Goal: Find specific page/section: Find specific page/section

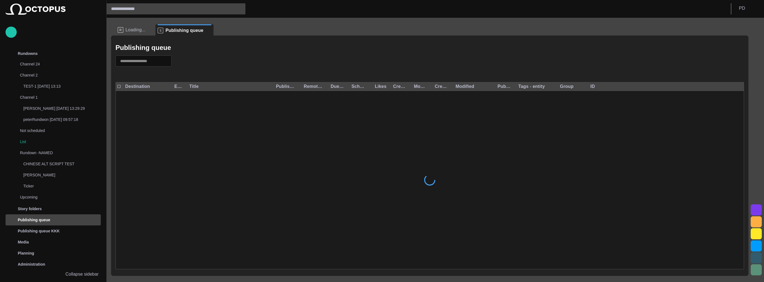
scroll to position [112, 0]
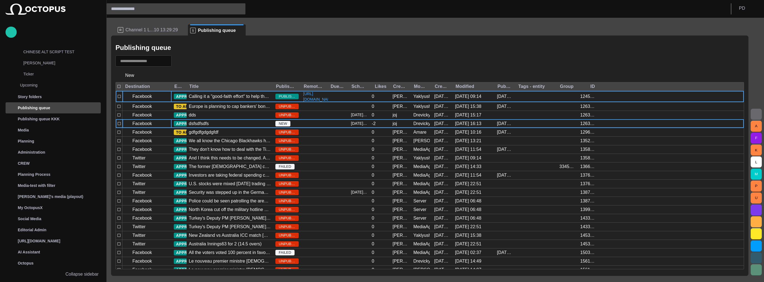
click at [150, 124] on p "Facebook" at bounding box center [141, 124] width 19 height 7
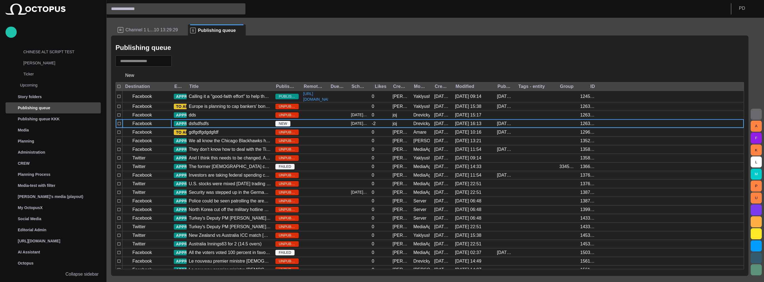
click at [150, 124] on p "Facebook" at bounding box center [141, 124] width 19 height 7
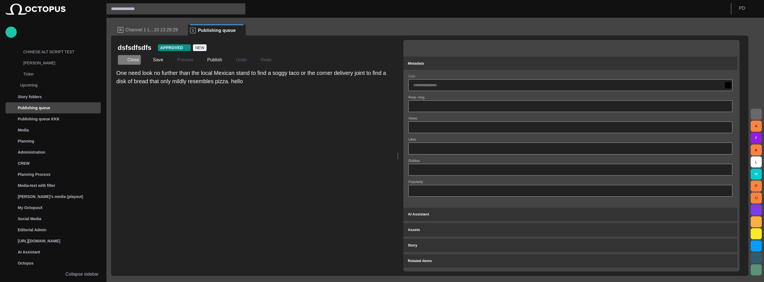
click at [125, 59] on button "Close" at bounding box center [129, 60] width 23 height 10
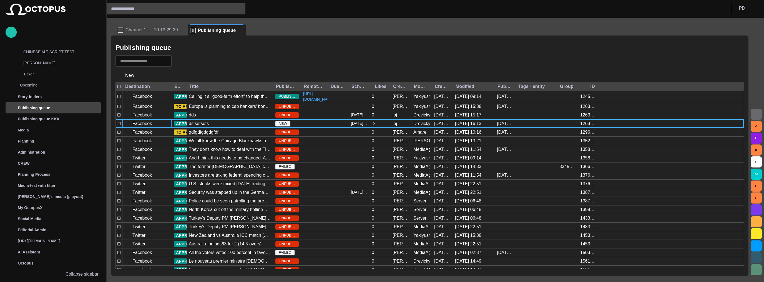
click at [144, 64] on div at bounding box center [144, 61] width 56 height 11
type input "***"
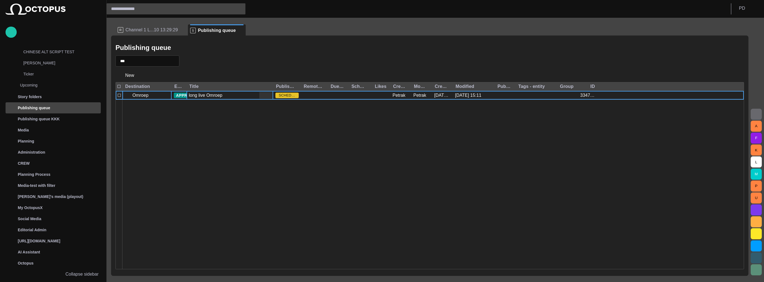
click at [214, 93] on div "long live Omroep" at bounding box center [206, 95] width 34 height 6
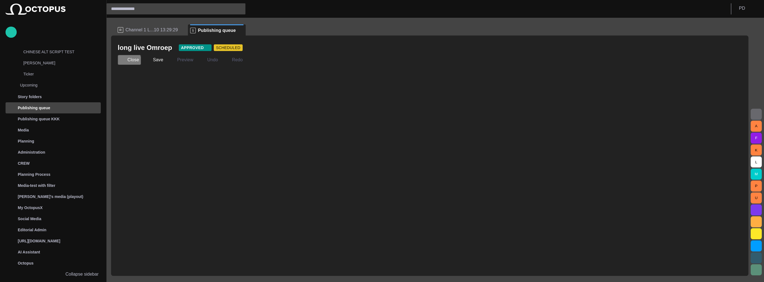
click at [124, 62] on span "button" at bounding box center [123, 60] width 6 height 6
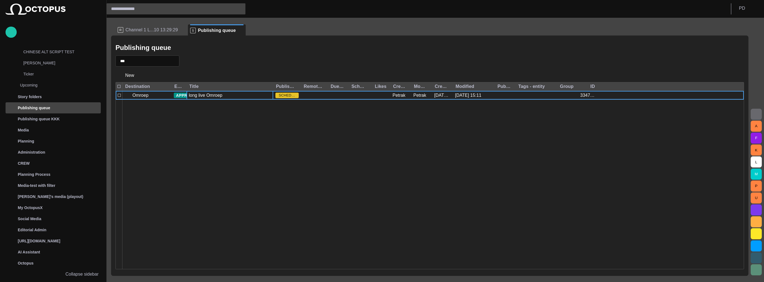
click at [173, 109] on div at bounding box center [433, 185] width 622 height 170
click at [559, 148] on div at bounding box center [433, 185] width 622 height 170
click at [148, 97] on div "Omroep" at bounding box center [146, 95] width 49 height 9
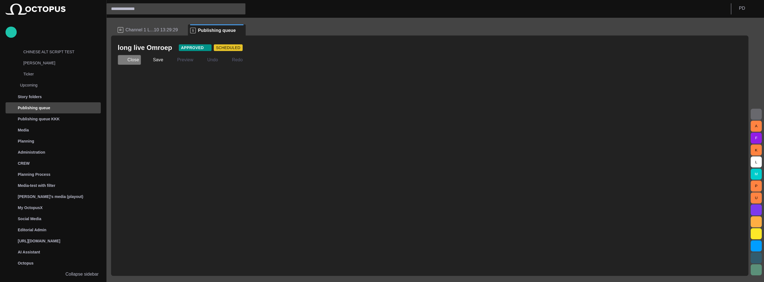
click at [134, 61] on button "Close" at bounding box center [129, 60] width 23 height 10
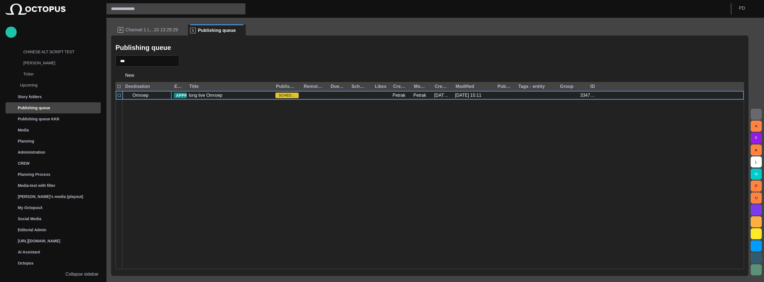
click at [142, 93] on p "Omroep" at bounding box center [140, 95] width 16 height 7
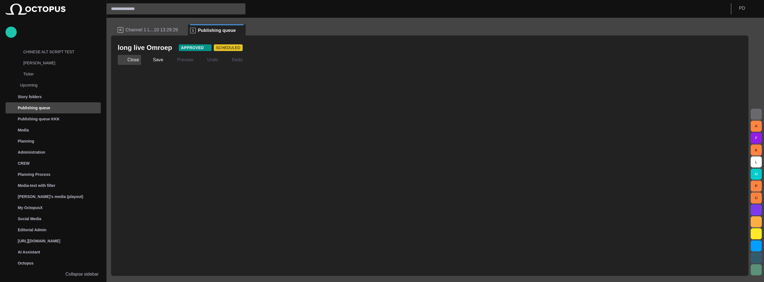
click at [121, 59] on span "button" at bounding box center [123, 60] width 6 height 6
